Goal: Transaction & Acquisition: Download file/media

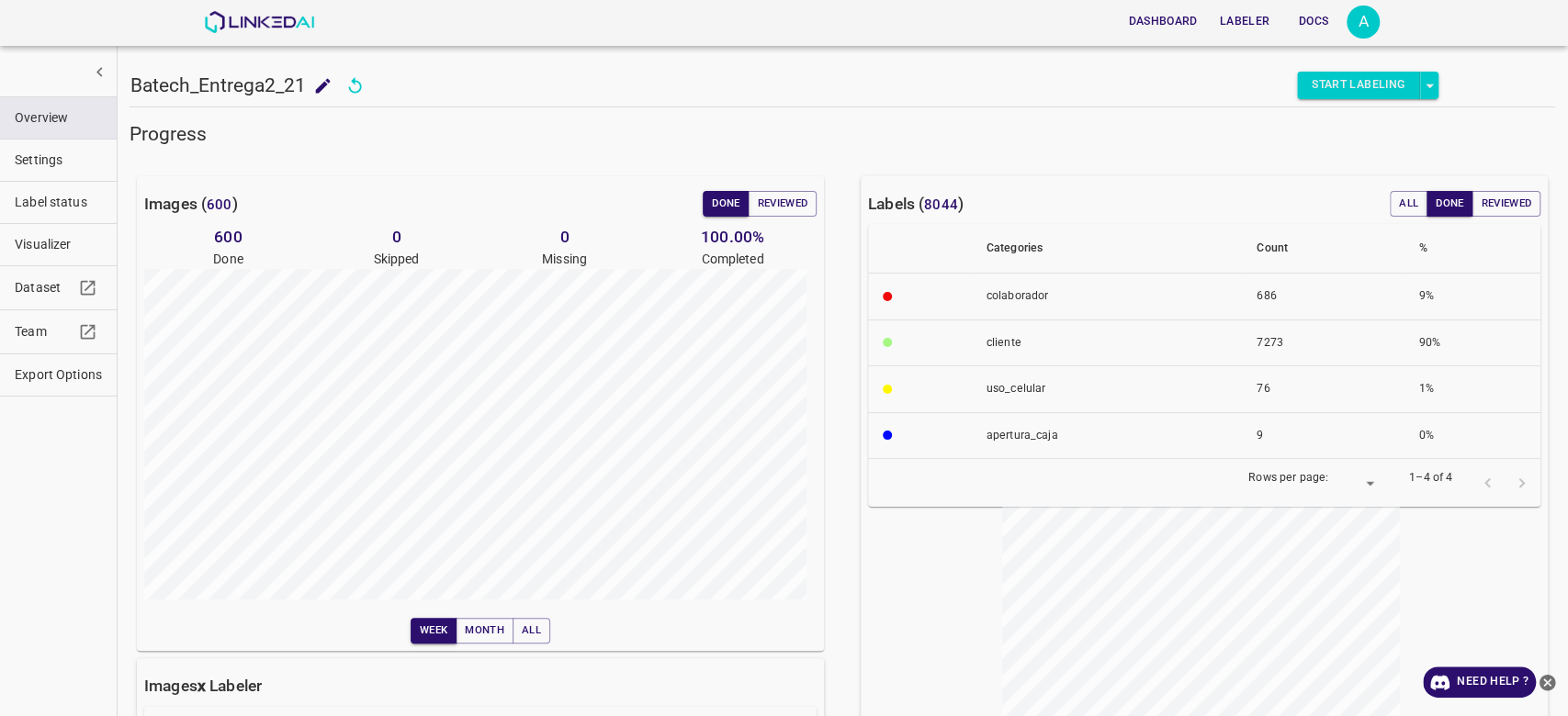
click at [67, 377] on span "Export Options" at bounding box center [59, 375] width 87 height 20
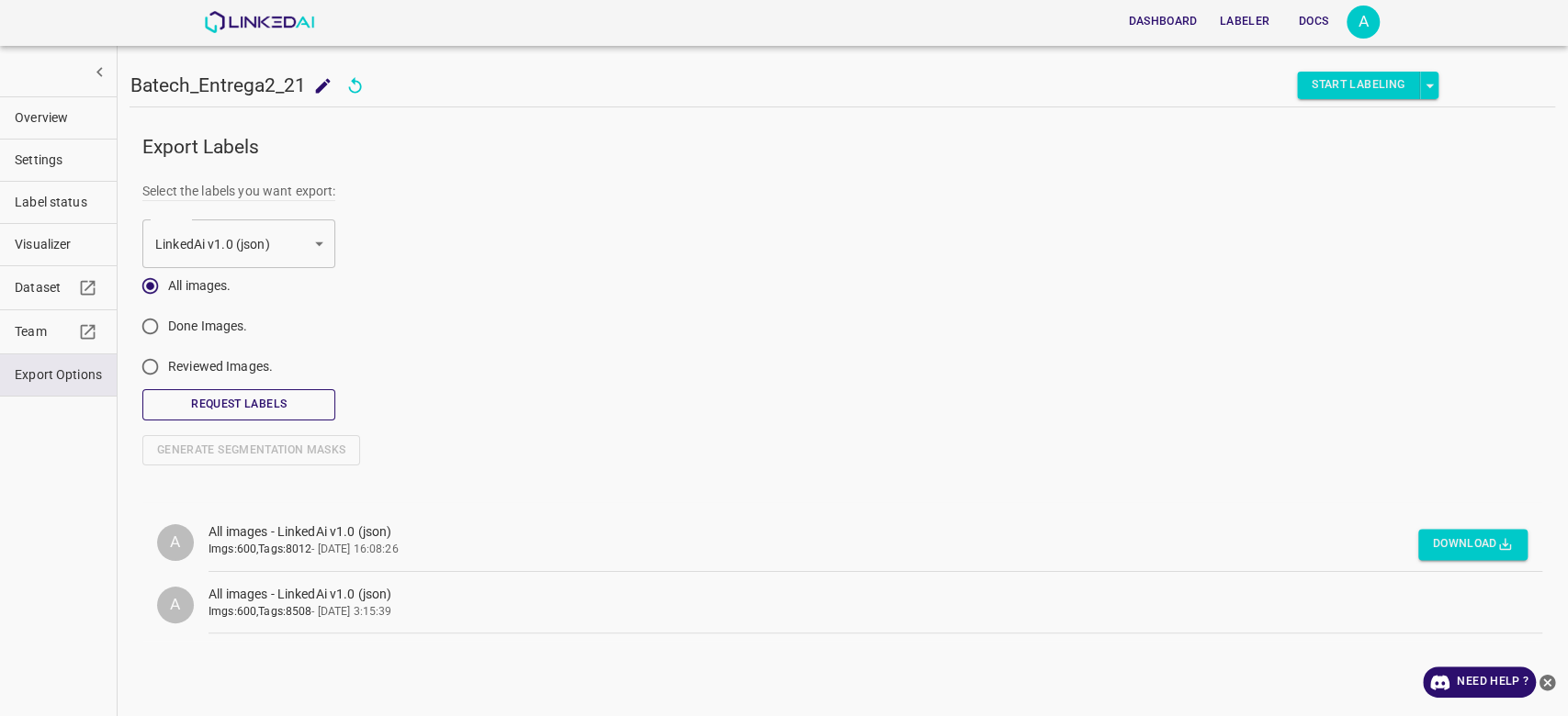
click at [305, 410] on button "Request Labels" at bounding box center [238, 404] width 193 height 31
click at [1468, 526] on div "Download" at bounding box center [1473, 540] width 110 height 39
click at [1458, 551] on button "Download" at bounding box center [1473, 545] width 110 height 31
